Goal: Information Seeking & Learning: Learn about a topic

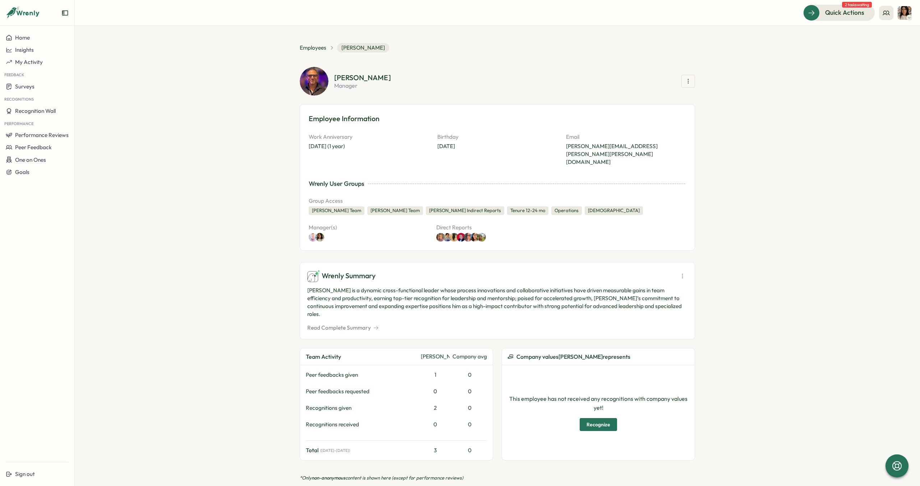
scroll to position [544, 0]
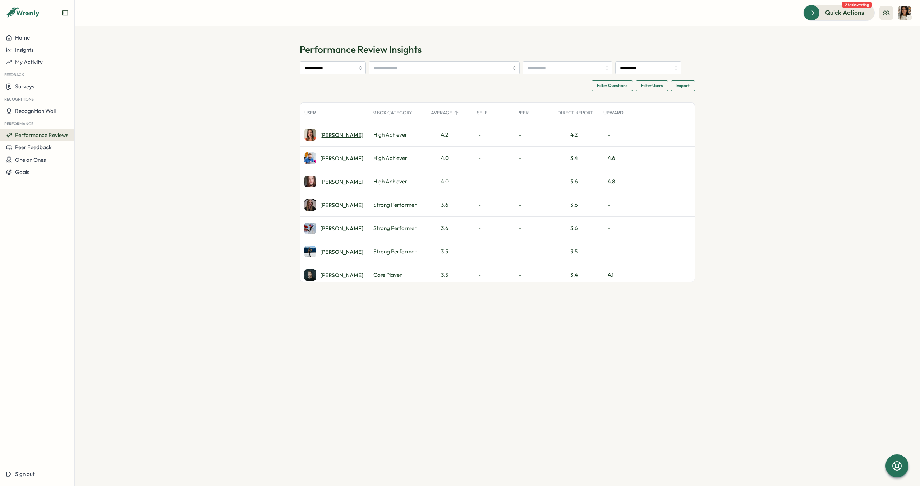
click at [335, 134] on div "Izzie W." at bounding box center [341, 134] width 43 height 5
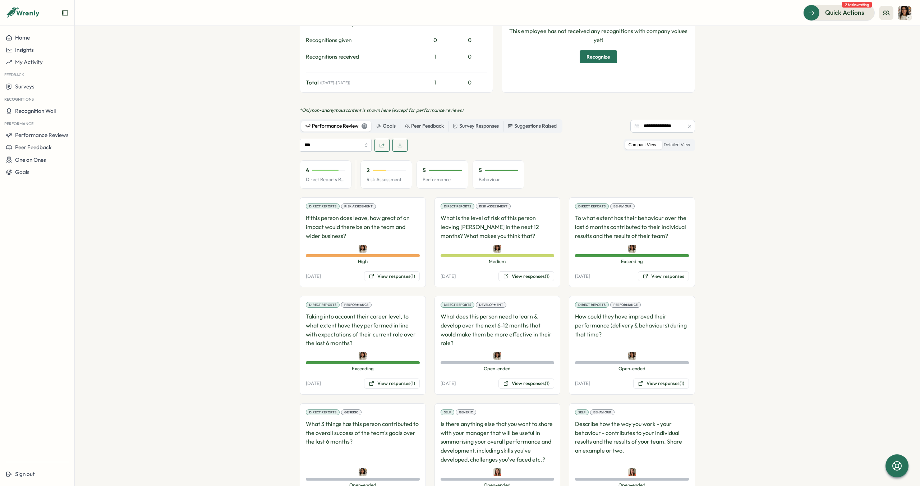
scroll to position [367, 0]
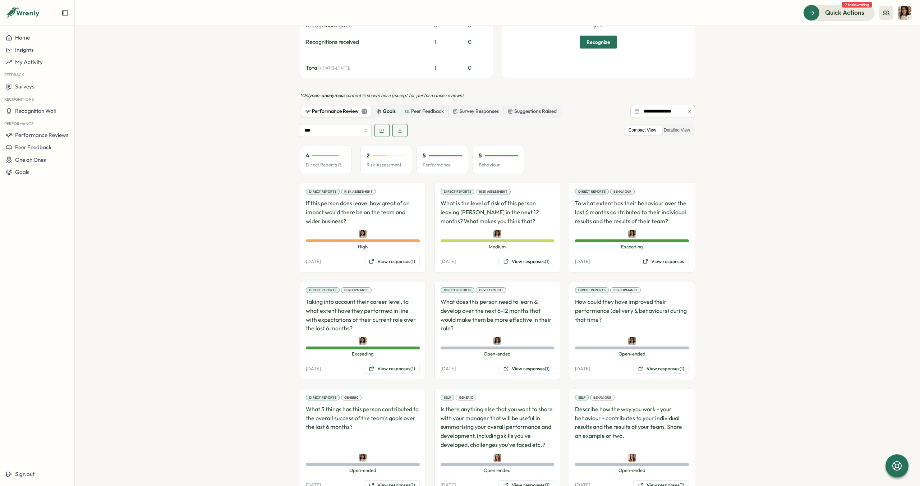
click at [387, 107] on div "Goals" at bounding box center [385, 111] width 19 height 8
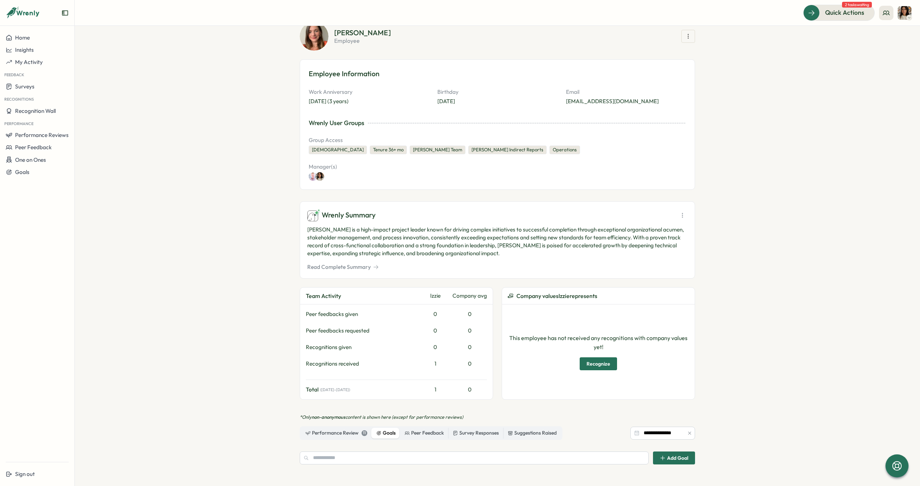
scroll to position [34, 0]
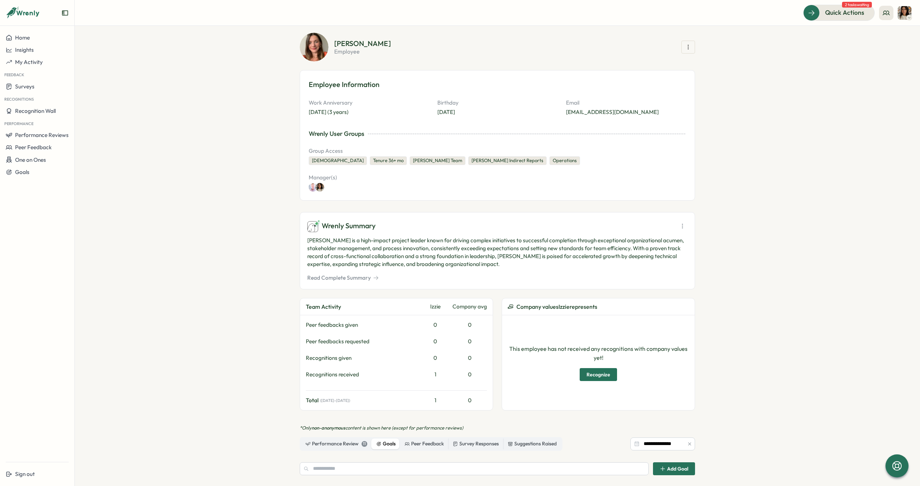
click at [325, 279] on button "Read Complete Summary" at bounding box center [343, 278] width 72 height 8
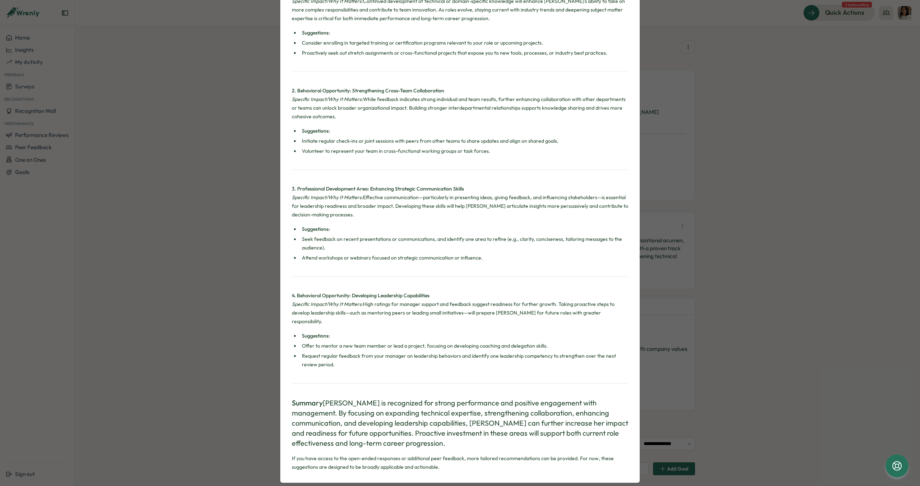
scroll to position [251, 0]
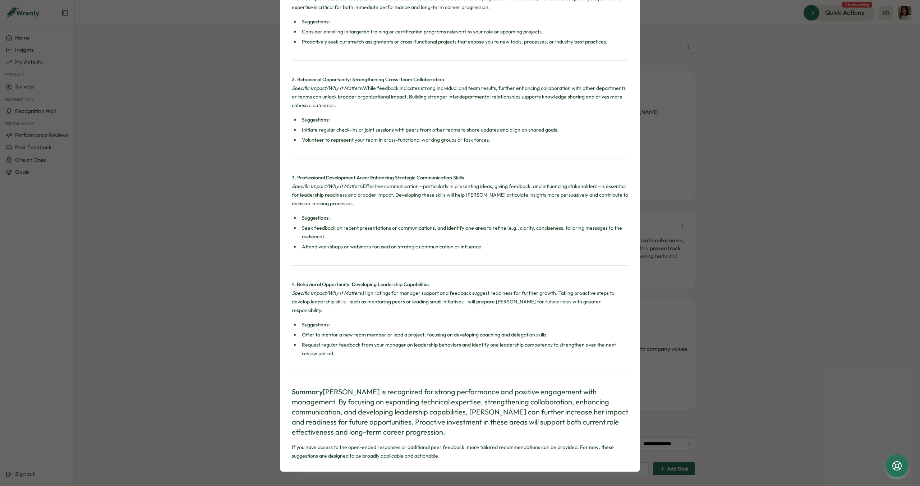
click at [798, 49] on div "[PERSON_NAME] Summary Achievements Based on Wrenly Recognition and Performance …" at bounding box center [460, 243] width 920 height 486
click at [776, 97] on div "[PERSON_NAME] Summary Achievements Based on Wrenly Recognition and Performance …" at bounding box center [460, 243] width 920 height 486
click at [759, 160] on div "[PERSON_NAME] Summary Achievements Based on Wrenly Recognition and Performance …" at bounding box center [460, 243] width 920 height 486
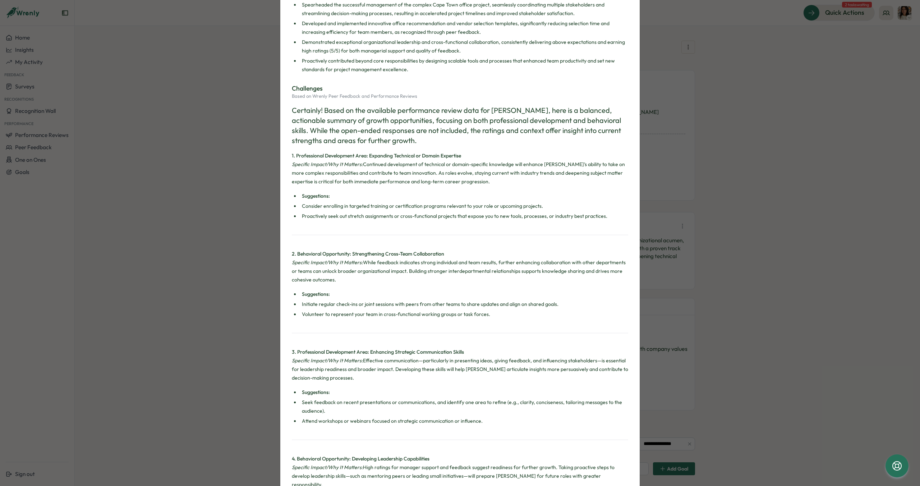
scroll to position [0, 0]
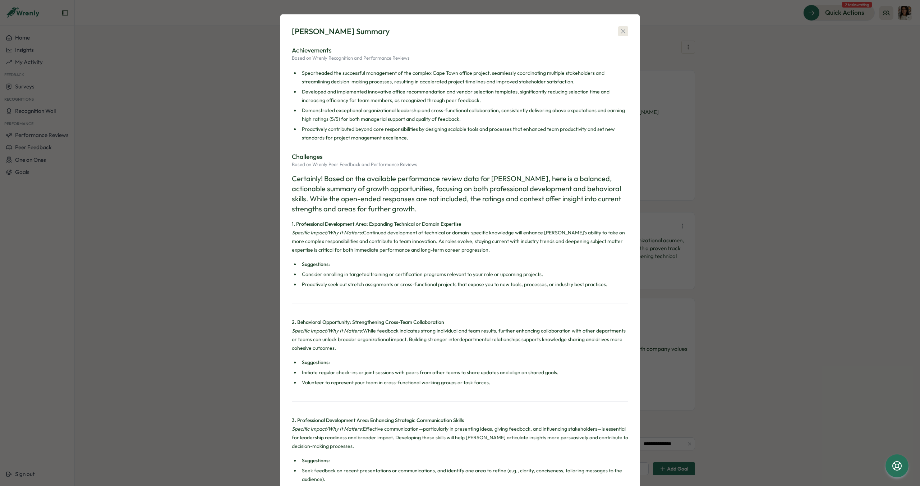
click at [621, 32] on icon "button" at bounding box center [623, 31] width 7 height 7
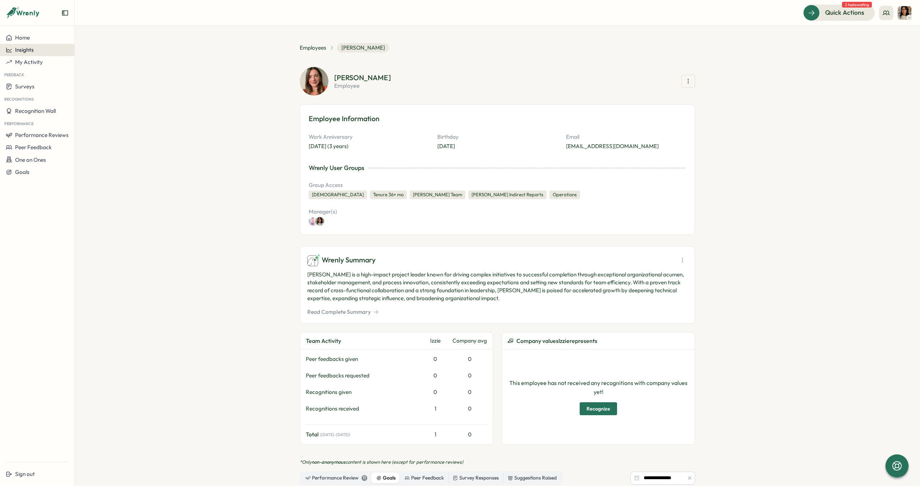
click at [31, 50] on span "Insights" at bounding box center [24, 49] width 19 height 7
click at [308, 47] on span "Employees" at bounding box center [313, 48] width 27 height 8
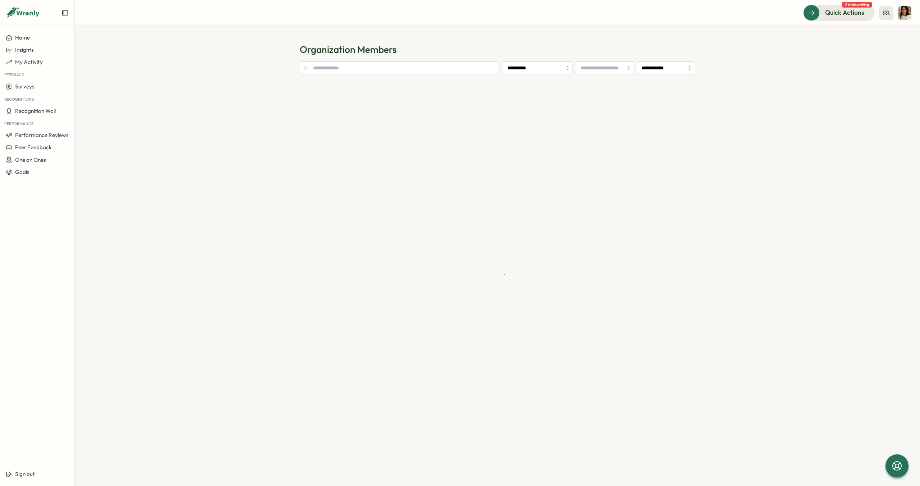
type input "**********"
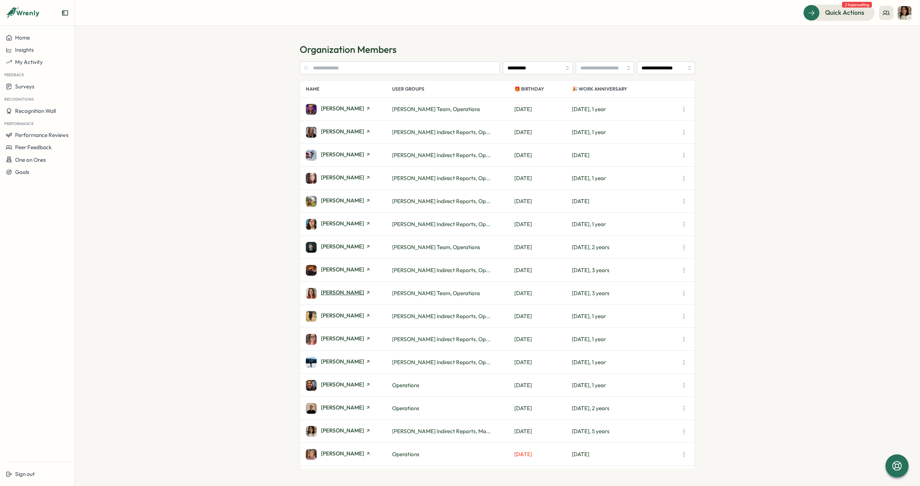
click at [341, 293] on span "[PERSON_NAME]" at bounding box center [342, 292] width 43 height 5
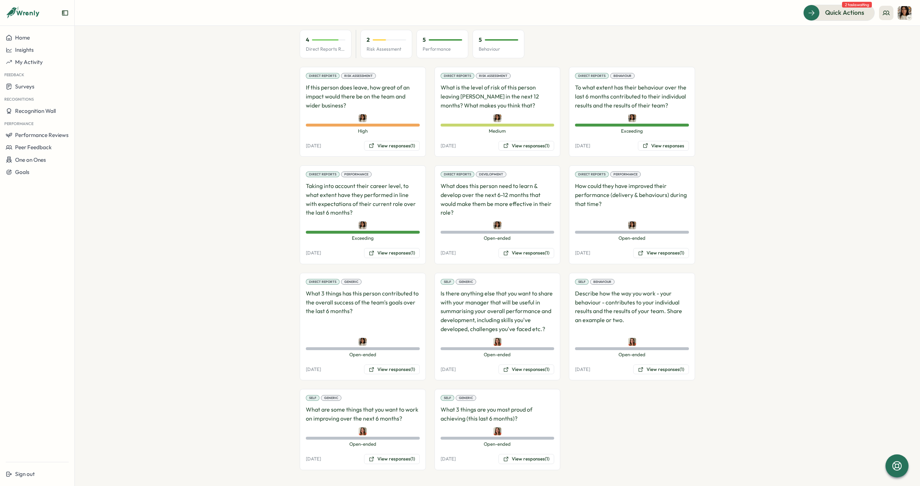
scroll to position [484, 0]
click at [537, 146] on button "View responses (1)" at bounding box center [526, 144] width 56 height 10
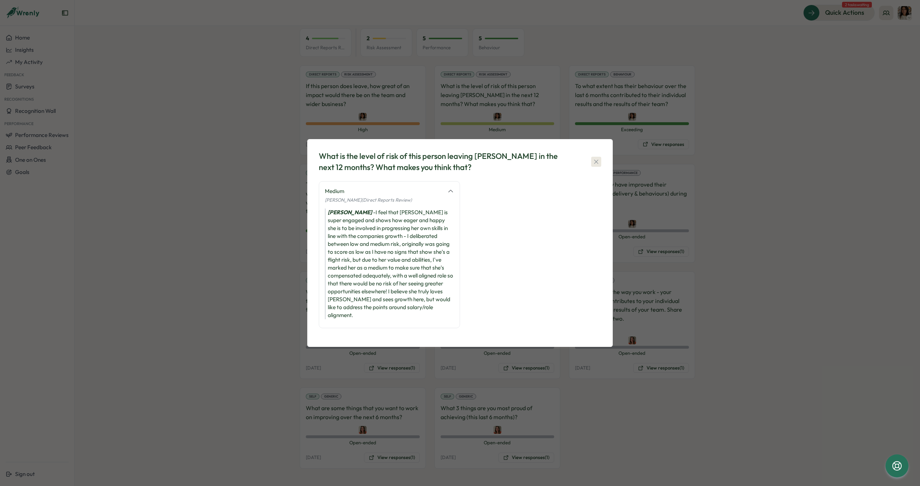
click at [594, 165] on icon "button" at bounding box center [596, 161] width 7 height 7
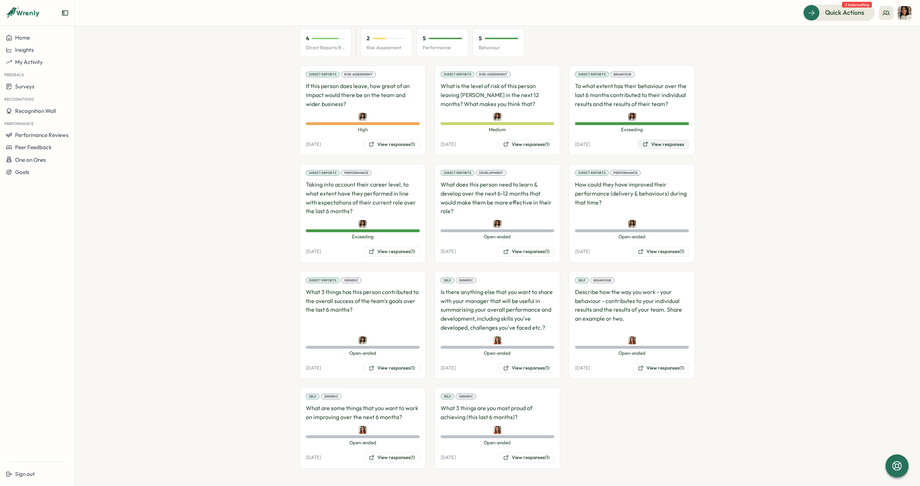
click at [661, 147] on button "View responses" at bounding box center [663, 144] width 51 height 10
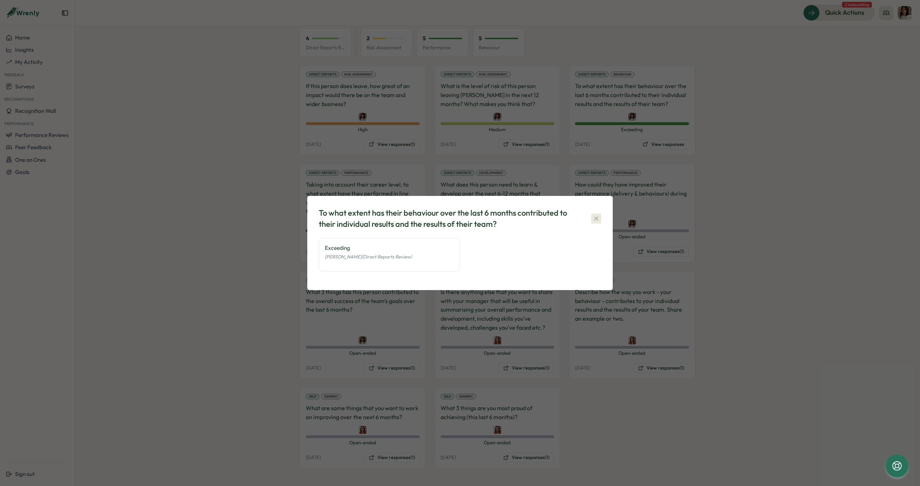
click at [595, 219] on icon "button" at bounding box center [596, 218] width 4 height 4
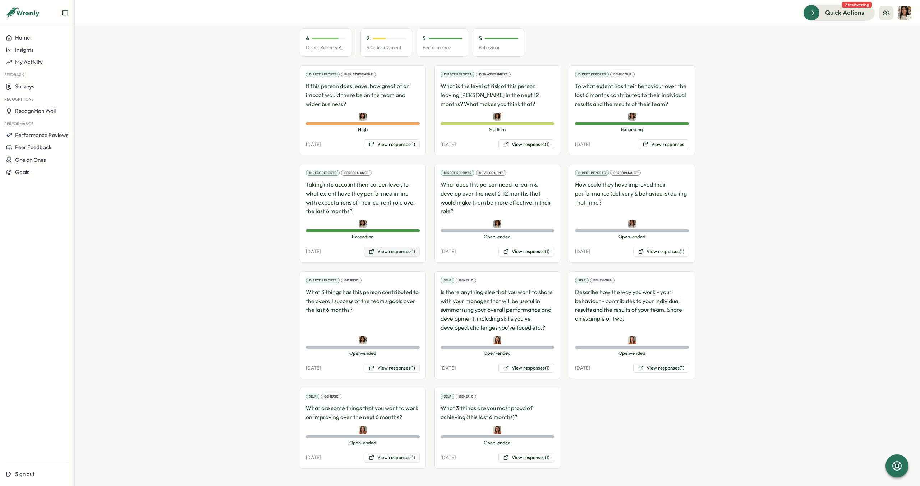
click at [396, 253] on button "View responses (1)" at bounding box center [392, 252] width 56 height 10
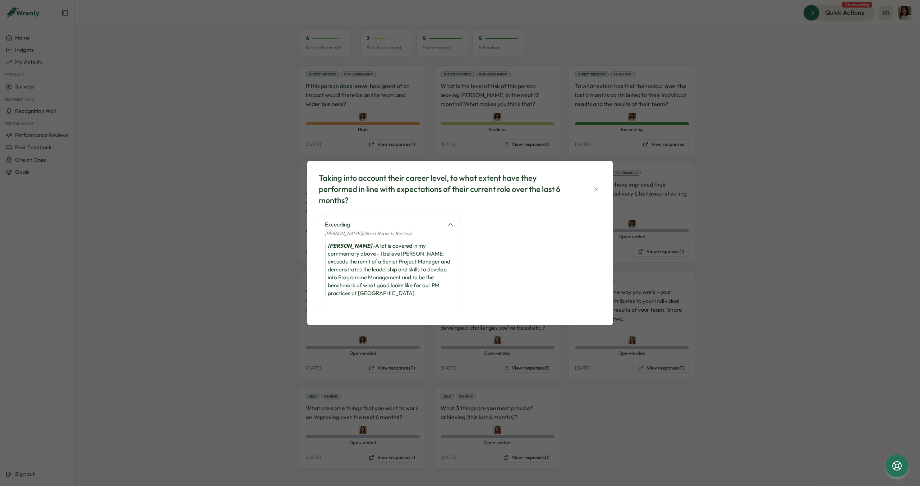
click at [265, 265] on div "Taking into account their career level, to what extent have they performed in l…" at bounding box center [460, 243] width 920 height 486
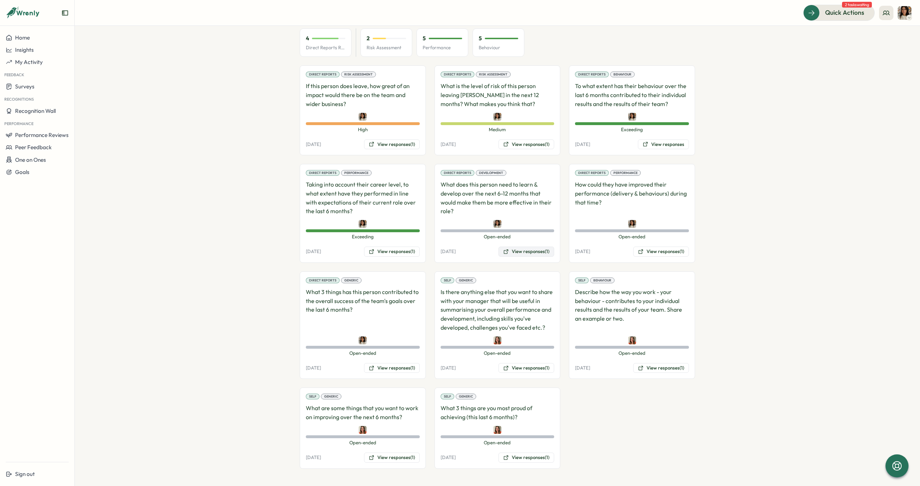
click at [535, 254] on button "View responses (1)" at bounding box center [526, 252] width 56 height 10
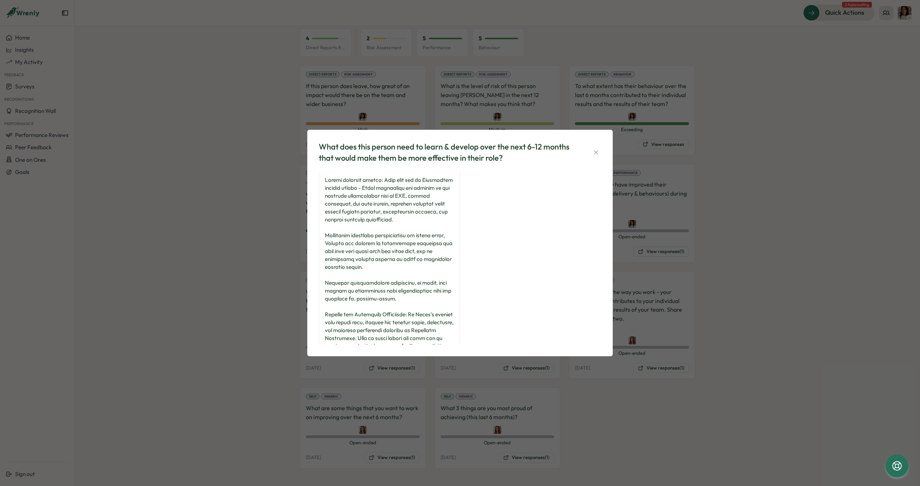
scroll to position [0, 0]
click at [595, 153] on icon "button" at bounding box center [596, 152] width 7 height 7
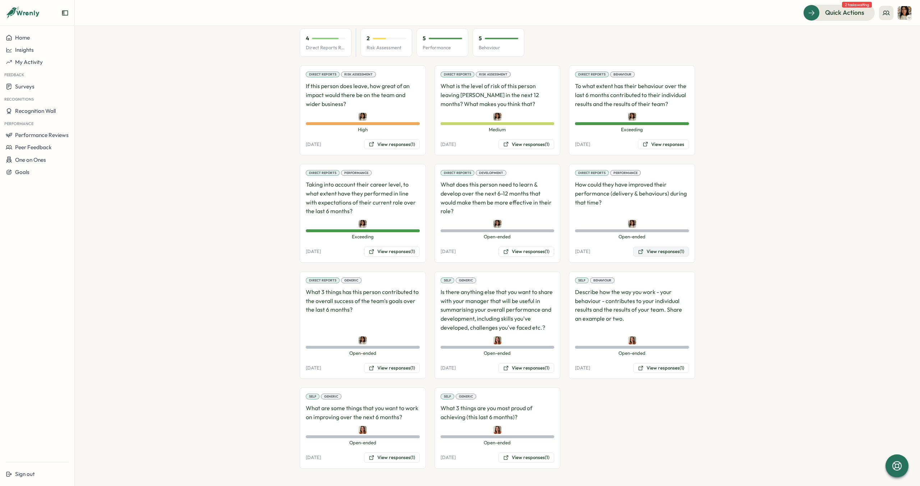
click at [657, 254] on button "View responses (1)" at bounding box center [661, 252] width 56 height 10
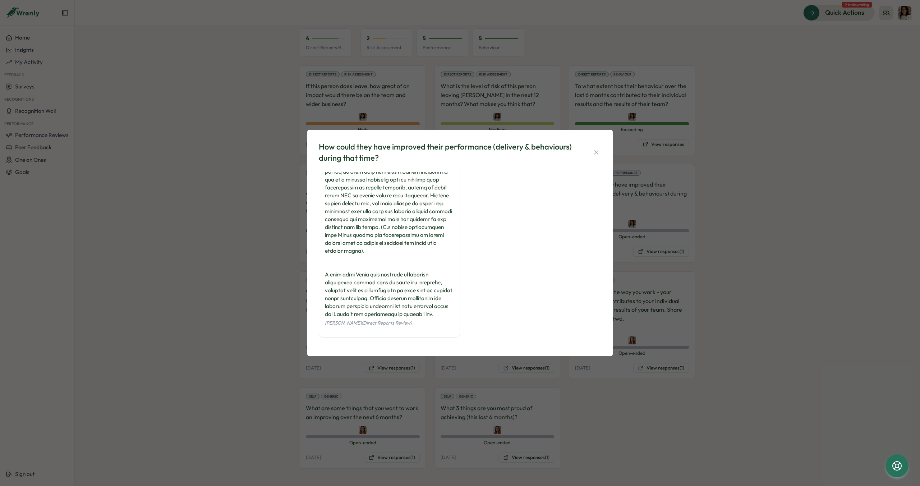
scroll to position [105, 0]
click at [595, 151] on icon "button" at bounding box center [596, 152] width 4 height 4
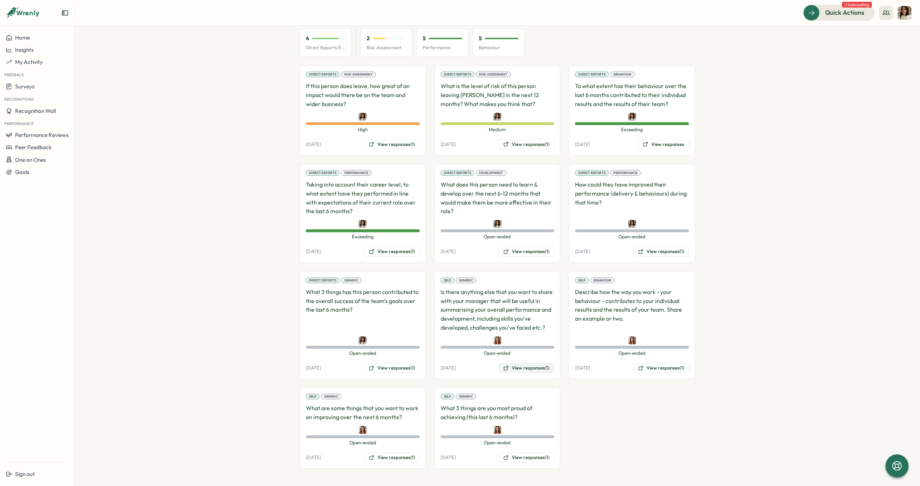
click at [537, 369] on button "View responses (1)" at bounding box center [526, 368] width 56 height 10
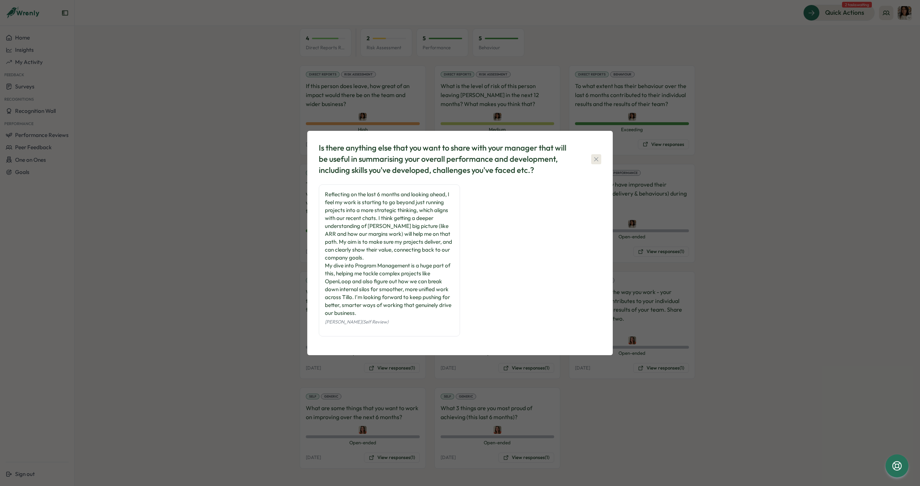
click at [597, 160] on icon "button" at bounding box center [596, 159] width 4 height 4
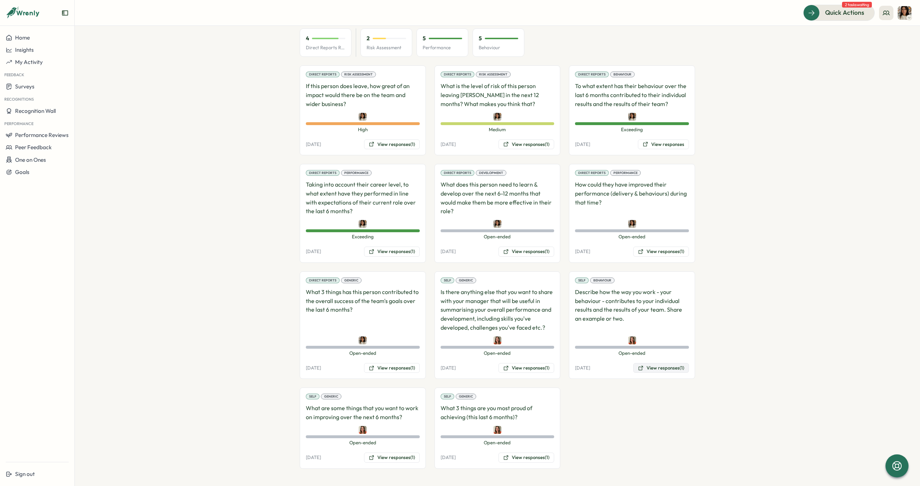
click at [663, 366] on button "View responses (1)" at bounding box center [661, 368] width 56 height 10
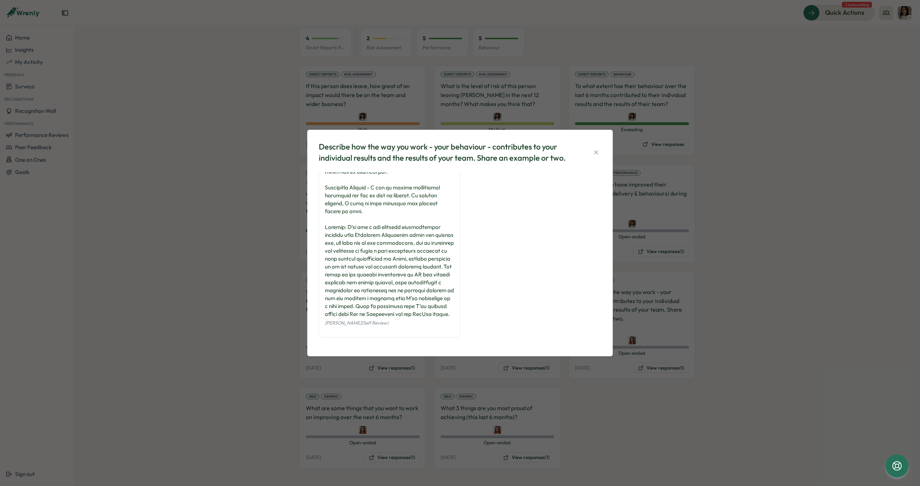
scroll to position [137, 0]
click at [596, 149] on icon "button" at bounding box center [596, 152] width 7 height 7
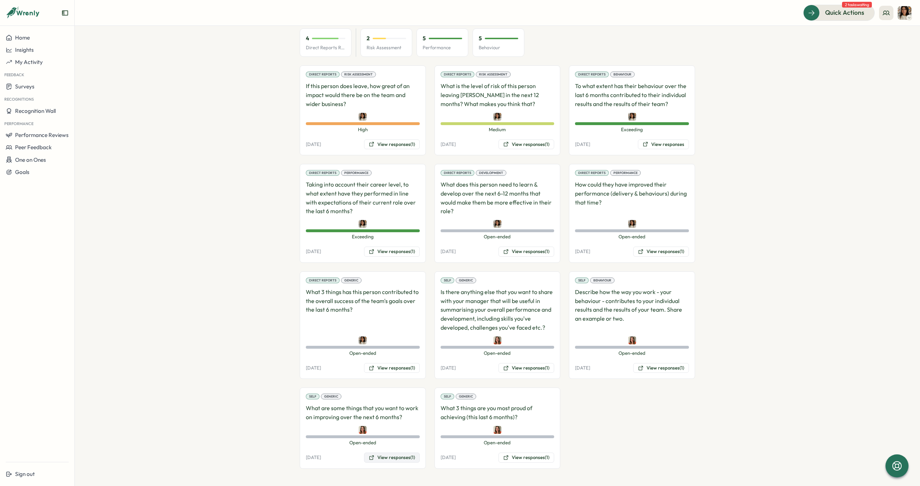
click at [399, 460] on button "View responses (1)" at bounding box center [392, 457] width 56 height 10
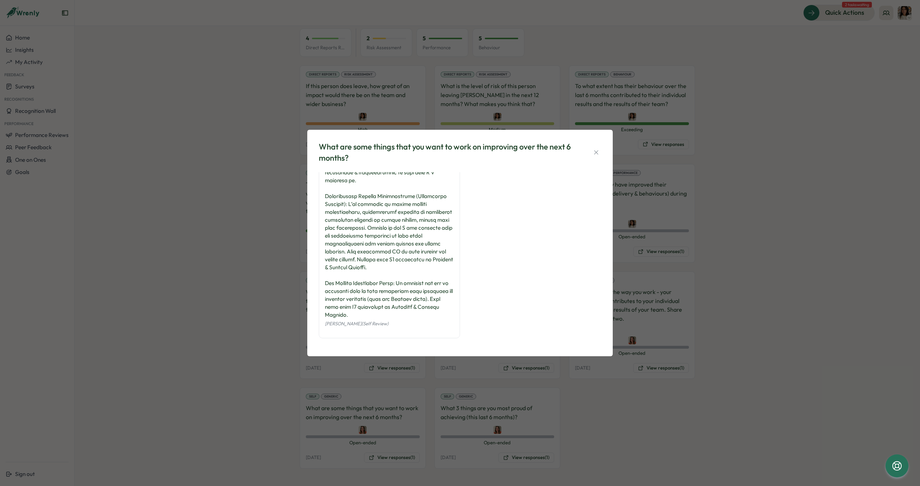
scroll to position [129, 0]
click at [595, 153] on icon "button" at bounding box center [596, 152] width 7 height 7
